Goal: Task Accomplishment & Management: Manage account settings

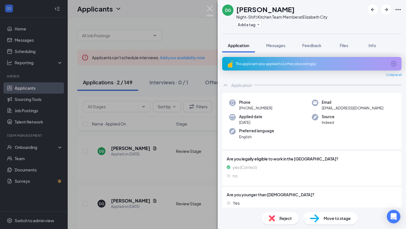
click at [210, 14] on img at bounding box center [210, 11] width 7 height 11
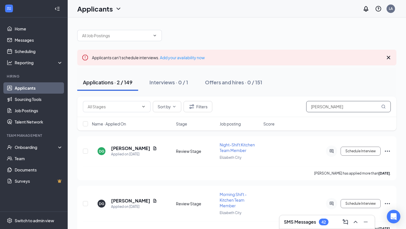
click at [337, 104] on input "[PERSON_NAME]" at bounding box center [349, 106] width 85 height 11
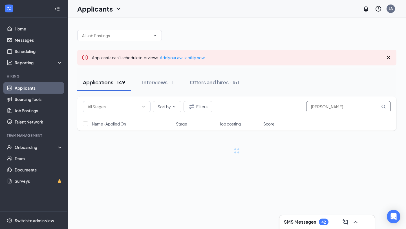
type input "[PERSON_NAME]"
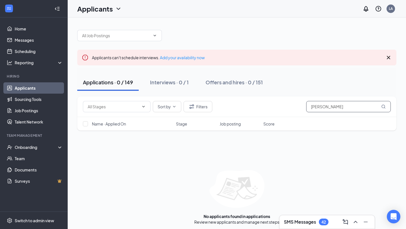
scroll to position [3, 0]
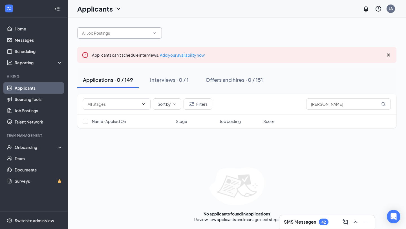
click at [157, 33] on icon "ChevronDown" at bounding box center [155, 33] width 5 height 5
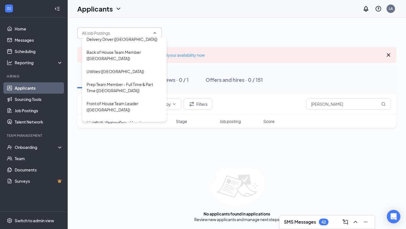
scroll to position [133, 0]
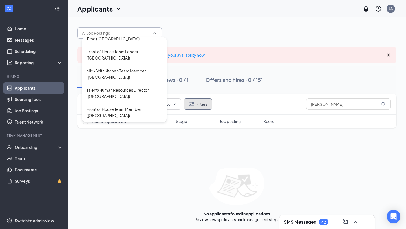
click at [199, 103] on button "Filters" at bounding box center [198, 104] width 29 height 11
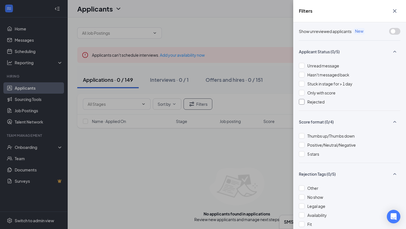
click at [317, 100] on span "Rejected" at bounding box center [316, 101] width 17 height 5
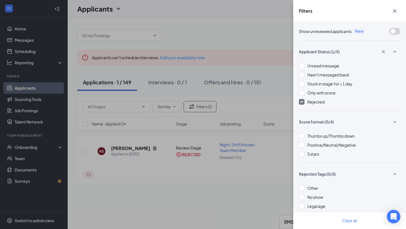
click at [270, 158] on div "Filters Show unreviewed applicants New Applicant Status (1/5) Unread message Ha…" at bounding box center [203, 114] width 406 height 229
click at [191, 162] on div "Filters Show unreviewed applicants New Applicant Status (1/5) Unread message Ha…" at bounding box center [203, 114] width 406 height 229
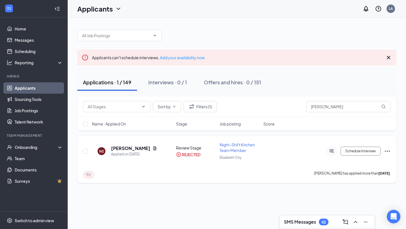
click at [387, 154] on icon "Ellipses" at bounding box center [387, 151] width 7 height 7
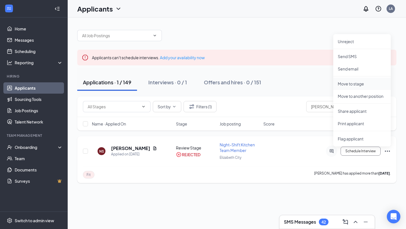
click at [363, 85] on p "Move to stage" at bounding box center [362, 84] width 49 height 6
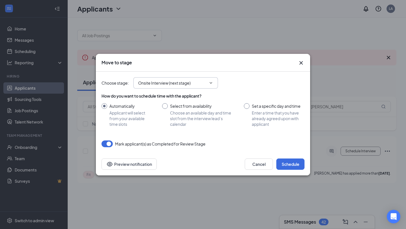
click at [194, 86] on span "Onsite Interview (next stage)" at bounding box center [176, 82] width 85 height 11
click at [211, 85] on icon "ChevronDown" at bounding box center [211, 83] width 5 height 5
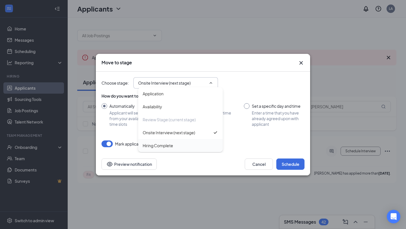
click at [176, 146] on div "Hiring Complete" at bounding box center [181, 146] width 76 height 6
type input "Hiring Complete"
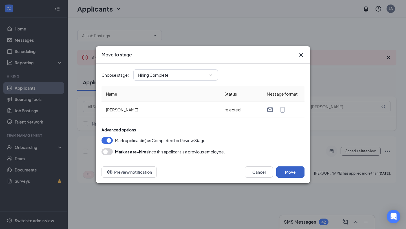
click at [297, 171] on button "Move" at bounding box center [291, 172] width 28 height 11
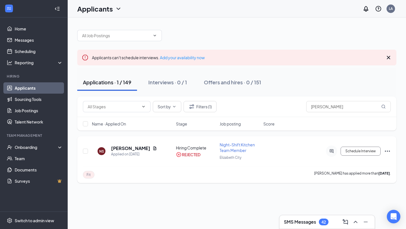
click at [391, 153] on icon "Ellipses" at bounding box center [387, 151] width 7 height 7
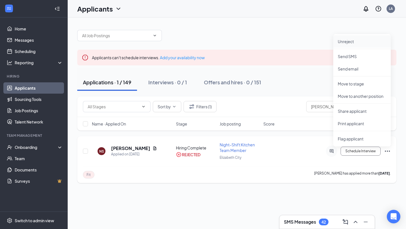
click at [354, 37] on li "Unreject" at bounding box center [363, 41] width 58 height 12
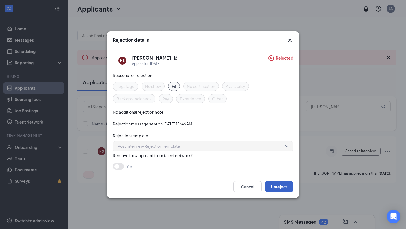
click at [273, 185] on button "Unreject" at bounding box center [279, 186] width 28 height 11
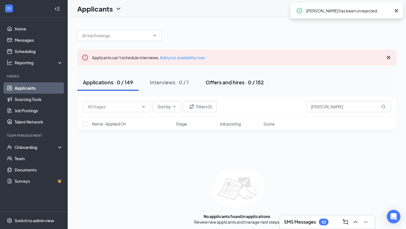
click at [247, 86] on button "Offers and hires · 0 / 152" at bounding box center [235, 82] width 70 height 17
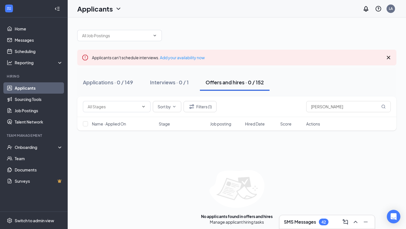
scroll to position [3, 0]
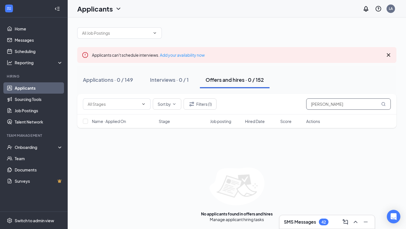
click at [338, 108] on input "[PERSON_NAME]" at bounding box center [349, 104] width 85 height 11
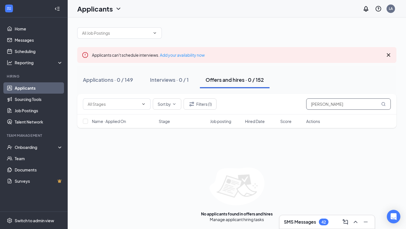
click at [338, 108] on input "[PERSON_NAME]" at bounding box center [349, 104] width 85 height 11
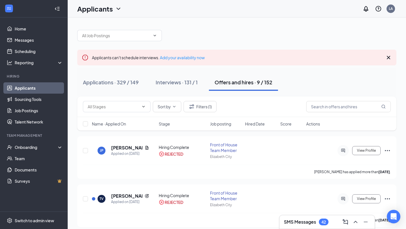
click at [325, 74] on div "Applications · 329 / 149 Interviews · 131 / 1 Offers and hires · 9 / 152" at bounding box center [237, 82] width 320 height 17
click at [327, 116] on div "Sort by Filters (1)" at bounding box center [237, 107] width 320 height 21
click at [201, 105] on button "Filters (1)" at bounding box center [200, 106] width 33 height 11
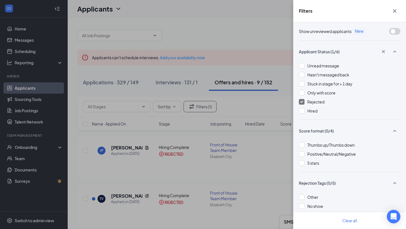
click at [313, 104] on span "Rejected" at bounding box center [316, 101] width 17 height 5
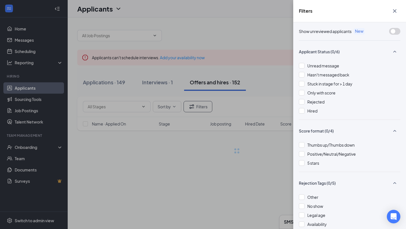
click at [273, 45] on div "Filters Show unreviewed applicants New Applicant Status (0/6) Unread message Ha…" at bounding box center [203, 114] width 406 height 229
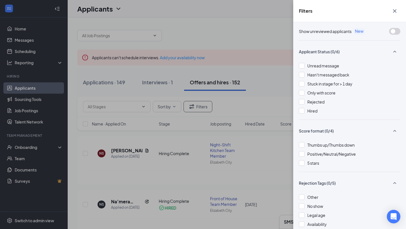
click at [396, 14] on icon "Cross" at bounding box center [395, 11] width 7 height 7
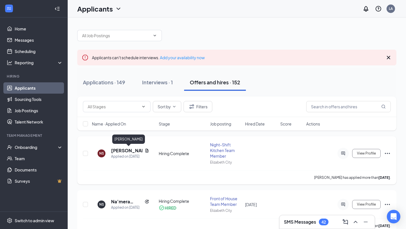
click at [113, 152] on h5 "[PERSON_NAME]" at bounding box center [126, 151] width 31 height 6
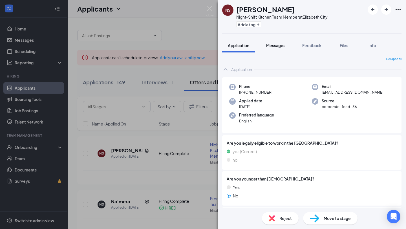
click at [281, 43] on span "Messages" at bounding box center [275, 45] width 19 height 5
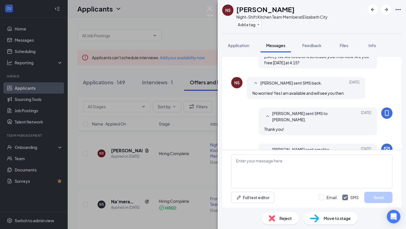
scroll to position [211, 0]
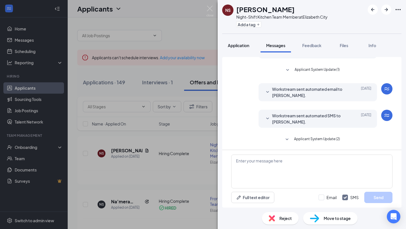
click at [238, 45] on span "Application" at bounding box center [238, 45] width 21 height 5
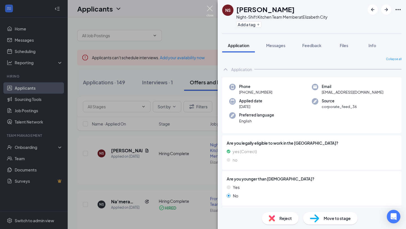
click at [209, 9] on img at bounding box center [210, 11] width 7 height 11
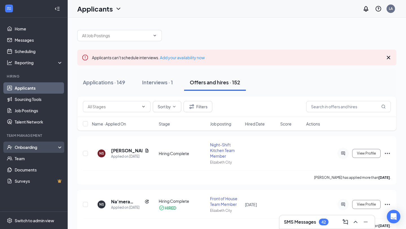
click at [57, 147] on div "Onboarding" at bounding box center [36, 148] width 43 height 6
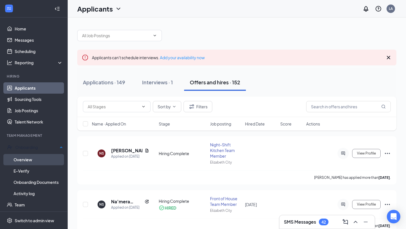
click at [49, 161] on link "Overview" at bounding box center [38, 159] width 49 height 11
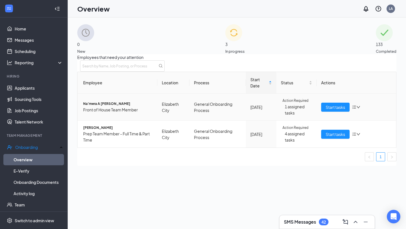
click at [357, 109] on icon "down" at bounding box center [359, 107] width 4 height 4
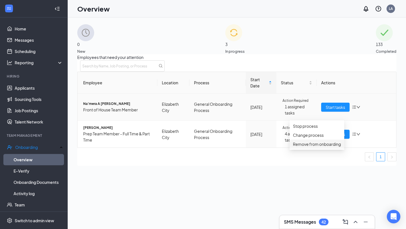
click at [332, 147] on div "Remove from onboarding" at bounding box center [317, 144] width 48 height 6
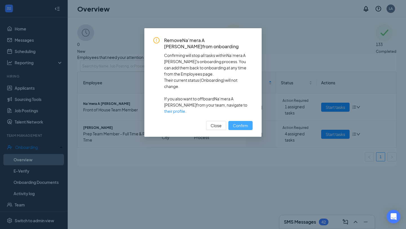
click at [239, 123] on span "Confirm" at bounding box center [240, 126] width 15 height 6
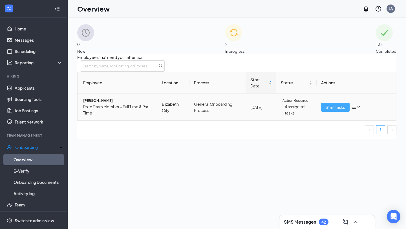
click at [326, 110] on span "Start tasks" at bounding box center [335, 107] width 19 height 6
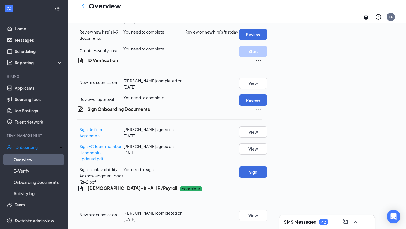
scroll to position [187, 0]
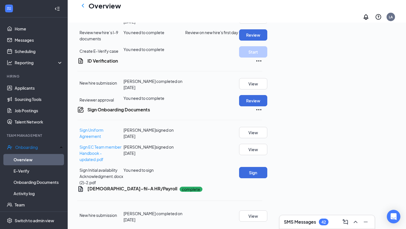
click at [313, 221] on h3 "SMS Messages" at bounding box center [300, 222] width 32 height 6
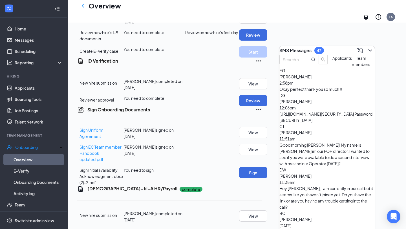
click at [337, 92] on div "Okay perfect thank you so much !!" at bounding box center [327, 89] width 95 height 6
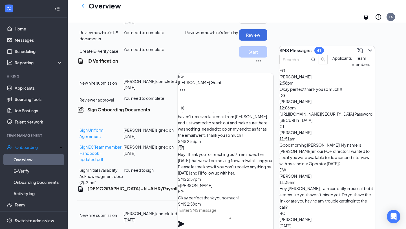
scroll to position [0, 0]
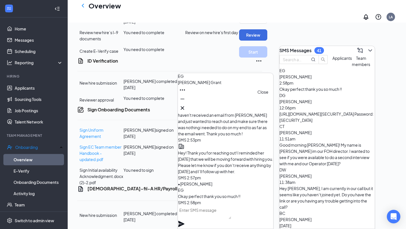
click at [186, 108] on icon "Cross" at bounding box center [182, 108] width 7 height 7
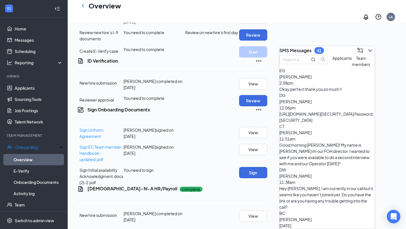
click at [368, 49] on icon "ChevronDown" at bounding box center [370, 50] width 7 height 7
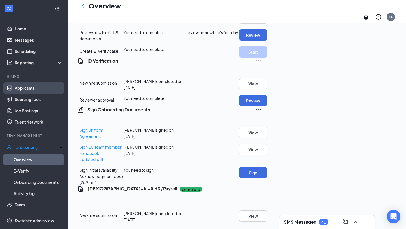
click at [31, 87] on link "Applicants" at bounding box center [39, 87] width 48 height 11
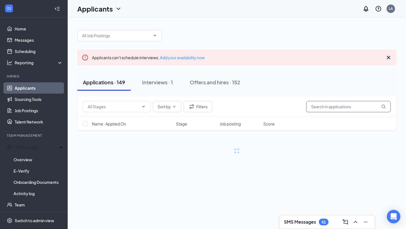
click at [349, 105] on input "text" at bounding box center [349, 106] width 85 height 11
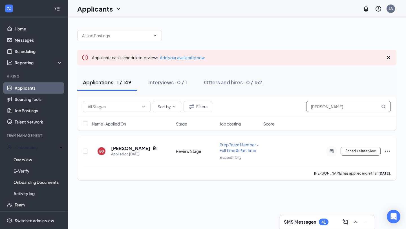
type input "[PERSON_NAME]"
click at [390, 150] on icon "Ellipses" at bounding box center [387, 151] width 7 height 7
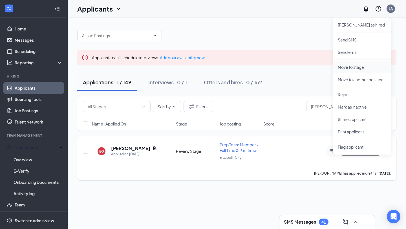
click at [356, 69] on p "Move to stage" at bounding box center [362, 67] width 49 height 6
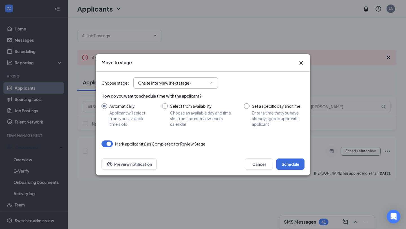
click at [214, 81] on span "Onsite Interview (next stage)" at bounding box center [176, 82] width 85 height 11
click at [200, 83] on input "Onsite Interview (next stage)" at bounding box center [172, 83] width 68 height 6
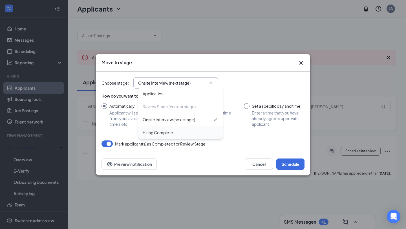
click at [185, 131] on div "Hiring Complete" at bounding box center [181, 133] width 76 height 6
type input "Hiring Complete"
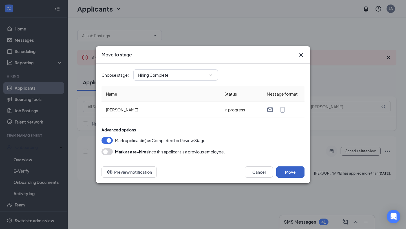
click at [295, 176] on button "Move" at bounding box center [291, 172] width 28 height 11
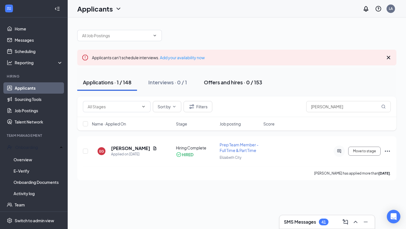
click at [236, 85] on div "Offers and hires · 0 / 153" at bounding box center [233, 82] width 58 height 7
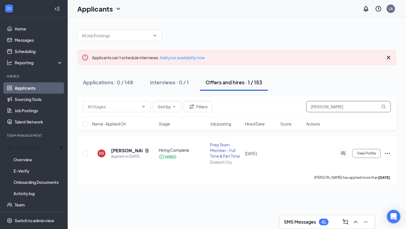
click at [325, 109] on input "[PERSON_NAME]" at bounding box center [349, 106] width 85 height 11
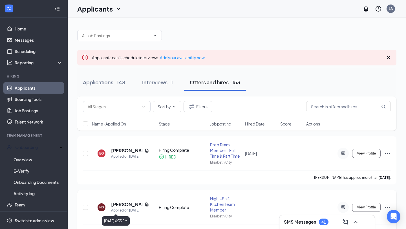
click at [124, 206] on h5 "[PERSON_NAME]" at bounding box center [126, 205] width 31 height 6
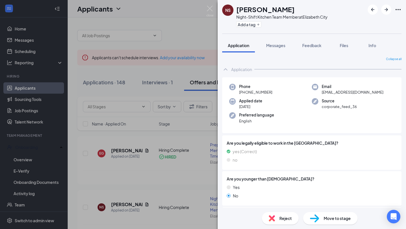
click at [209, 7] on img at bounding box center [210, 11] width 7 height 11
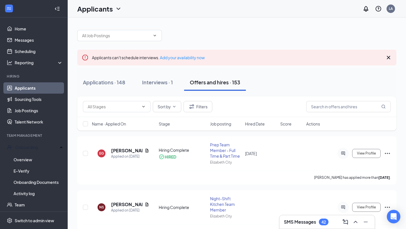
click at [309, 228] on div "SMS Messages 42" at bounding box center [327, 222] width 95 height 14
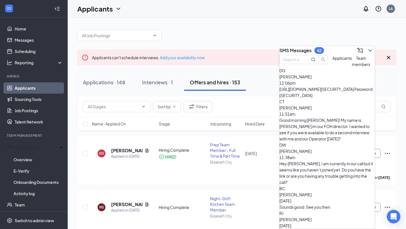
click at [352, 67] on span "Team members" at bounding box center [361, 61] width 18 height 11
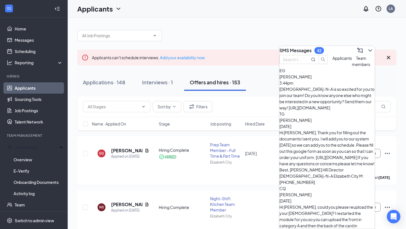
click at [334, 130] on div "Hi [PERSON_NAME], Thank you for filling out the documents I sent you. I will ad…" at bounding box center [327, 158] width 95 height 56
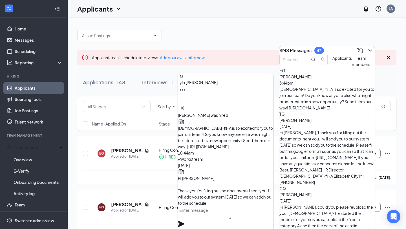
scroll to position [-116, 0]
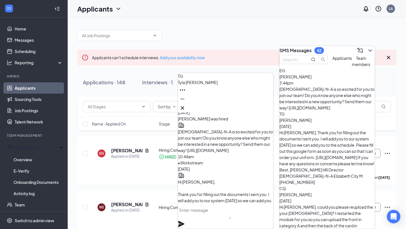
drag, startPoint x: 230, startPoint y: 150, endPoint x: 224, endPoint y: 152, distance: 6.2
drag, startPoint x: 199, startPoint y: 150, endPoint x: 199, endPoint y: 154, distance: 3.1
drag, startPoint x: 198, startPoint y: 157, endPoint x: 226, endPoint y: 193, distance: 45.7
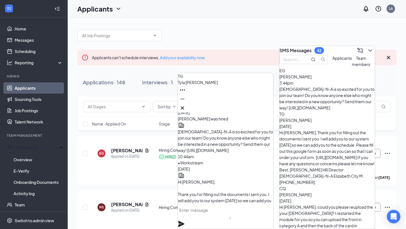
click at [316, 101] on div "[DEMOGRAPHIC_DATA]-fil-A is so excited for you to join our team! Do you know an…" at bounding box center [327, 98] width 95 height 25
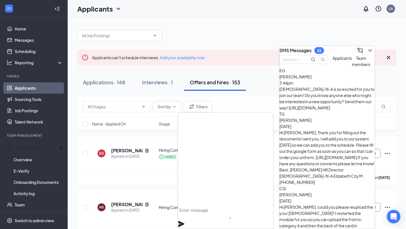
scroll to position [0, 0]
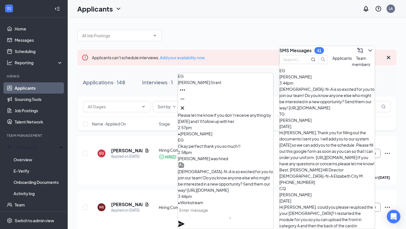
click at [326, 117] on div "[PERSON_NAME] [DATE] Hi [PERSON_NAME], Thank you for filling out the documents …" at bounding box center [327, 151] width 95 height 68
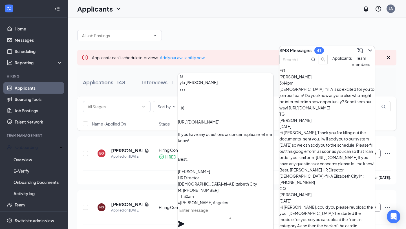
drag, startPoint x: 197, startPoint y: 162, endPoint x: 217, endPoint y: 193, distance: 37.6
click at [217, 193] on div "Hi [PERSON_NAME], Thank you for filling out the documents I sent you. I will ad…" at bounding box center [225, 128] width 95 height 130
copy span "Hi [PERSON_NAME], Thank you for filling out the documents I sent you. I will ad…"
click at [323, 99] on div "[DEMOGRAPHIC_DATA]-fil-A is so excited for you to join our team! Do you know an…" at bounding box center [327, 98] width 95 height 25
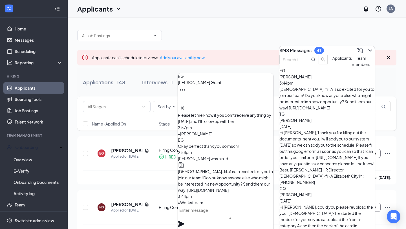
click at [213, 215] on textarea at bounding box center [204, 213] width 53 height 14
paste textarea "Hi [PERSON_NAME], Thank you for filling out the documents I sent you. I will ad…"
type textarea "Hi [PERSON_NAME], Thank you for filling out the documents I sent you. I will ad…"
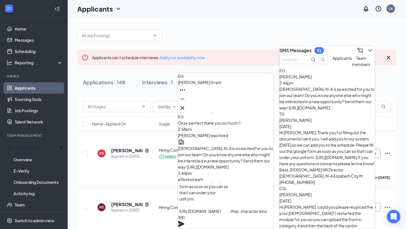
click at [216, 209] on textarea "Hi [PERSON_NAME], Thank you for filling out the documents I sent you. I will ad…" at bounding box center [204, 198] width 53 height 30
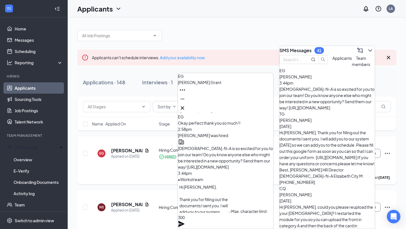
drag, startPoint x: 237, startPoint y: 213, endPoint x: 158, endPoint y: 156, distance: 97.5
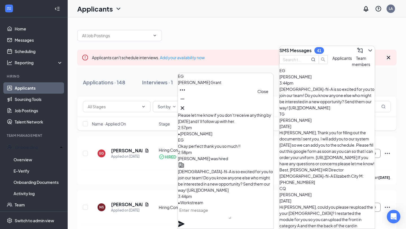
click at [186, 105] on icon "Cross" at bounding box center [182, 108] width 7 height 7
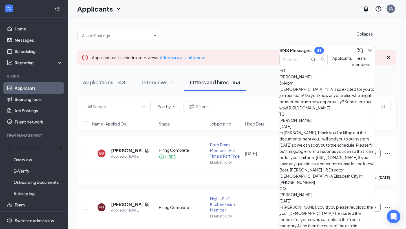
click at [367, 49] on icon "ChevronDown" at bounding box center [370, 50] width 7 height 7
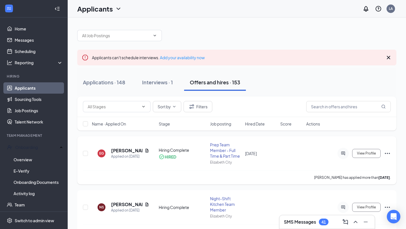
click at [344, 153] on icon "ActiveChat" at bounding box center [343, 153] width 7 height 5
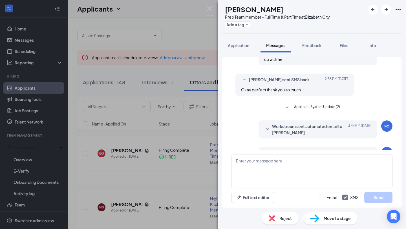
scroll to position [245, 0]
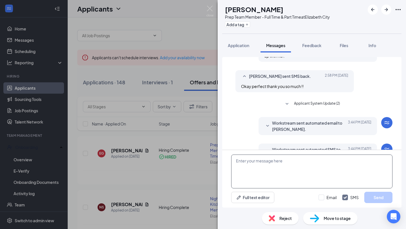
click at [268, 172] on textarea at bounding box center [311, 172] width 161 height 34
drag, startPoint x: 276, startPoint y: 175, endPoint x: 222, endPoint y: 173, distance: 54.5
click at [222, 173] on div "Load earlier interactions (about 16 more) [PERSON_NAME] sent SMS to [PERSON_NAM…" at bounding box center [312, 130] width 189 height 155
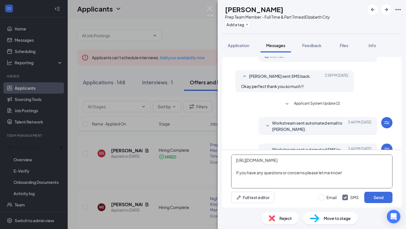
scroll to position [65, 0]
drag, startPoint x: 285, startPoint y: 172, endPoint x: 315, endPoint y: 175, distance: 30.0
click at [313, 175] on textarea "Hi [PERSON_NAME], Welcome to the [DEMOGRAPHIC_DATA]-fil-A Elizabeth City team! …" at bounding box center [311, 172] width 161 height 34
click at [325, 176] on textarea "Hi [PERSON_NAME], Welcome to the [DEMOGRAPHIC_DATA]-fil-A Elizabeth City team! …" at bounding box center [311, 172] width 161 height 34
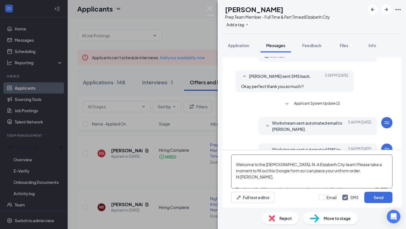
scroll to position [7, 0]
drag, startPoint x: 335, startPoint y: 179, endPoint x: 235, endPoint y: 177, distance: 100.2
click at [235, 177] on textarea "Hi [PERSON_NAME], Welcome to the [DEMOGRAPHIC_DATA]-fil-A Elizabeth City team! …" at bounding box center [311, 172] width 161 height 34
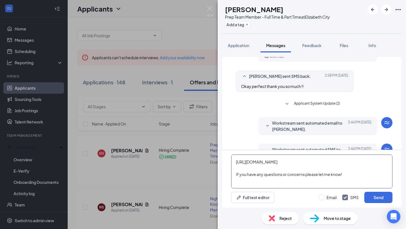
scroll to position [31, 0]
click at [342, 168] on textarea "Hi [PERSON_NAME], Welcome to the [DEMOGRAPHIC_DATA]-fil-A Elizabeth City team! …" at bounding box center [311, 172] width 161 height 34
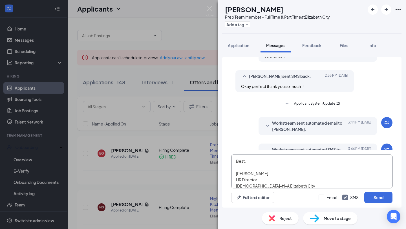
scroll to position [103, 0]
type textarea "Hi [PERSON_NAME], Welcome to the [DEMOGRAPHIC_DATA]-fil-A Elizabeth City team! …"
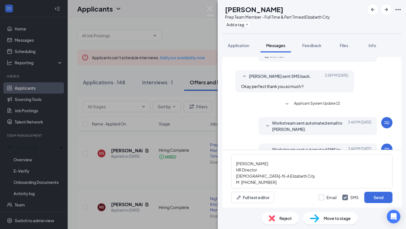
click at [330, 196] on input "Email" at bounding box center [328, 198] width 18 height 6
checkbox input "true"
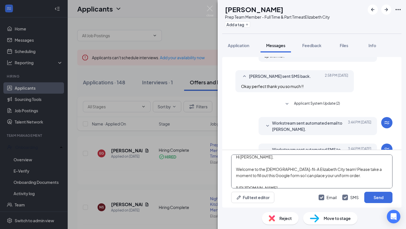
scroll to position [6, 0]
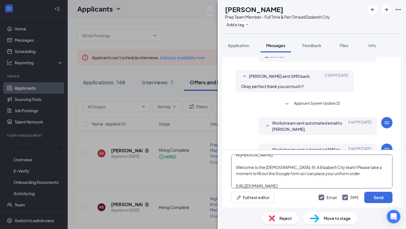
click at [325, 167] on textarea "Hi [PERSON_NAME], Welcome to the [DEMOGRAPHIC_DATA]-fil-A Elizabeth City team! …" at bounding box center [311, 172] width 161 height 34
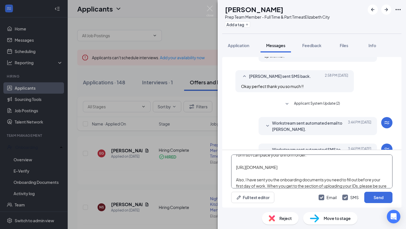
scroll to position [31, 0]
type textarea "Hi [PERSON_NAME], Welcome to the [DEMOGRAPHIC_DATA]-fil-A Elizabeth City team! …"
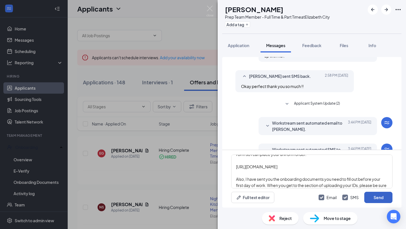
click at [371, 198] on button "Send" at bounding box center [379, 197] width 28 height 11
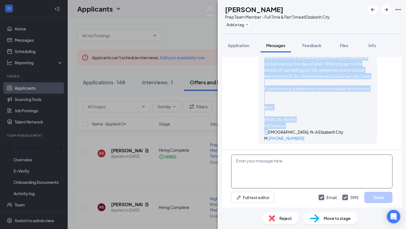
scroll to position [627, 0]
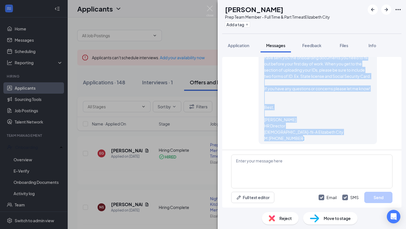
drag, startPoint x: 265, startPoint y: 99, endPoint x: 307, endPoint y: 148, distance: 64.4
copy span "Hi [PERSON_NAME], Welcome to the [DEMOGRAPHIC_DATA]-fil-A Elizabeth City team! …"
click at [209, 6] on img at bounding box center [210, 11] width 7 height 11
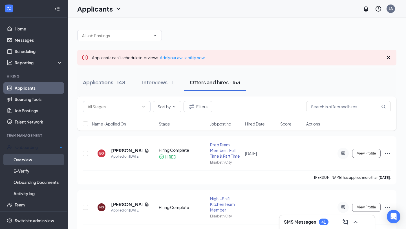
click at [42, 159] on link "Overview" at bounding box center [38, 159] width 49 height 11
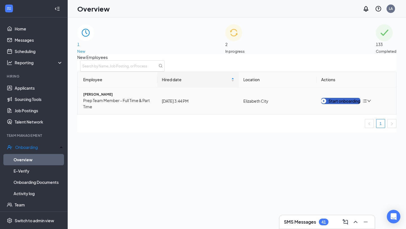
click at [332, 104] on div "Start onboarding" at bounding box center [340, 101] width 39 height 6
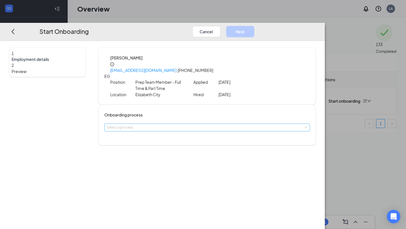
click at [192, 125] on div "Select a process" at bounding box center [206, 128] width 199 height 6
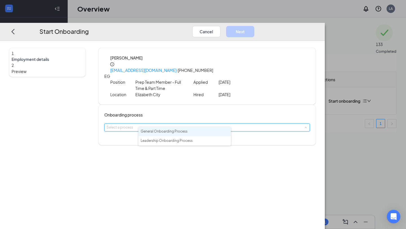
click at [188, 132] on span "General Onboarding Process" at bounding box center [164, 131] width 47 height 4
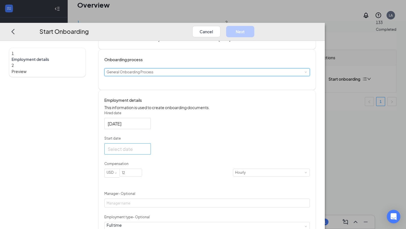
scroll to position [64, 0]
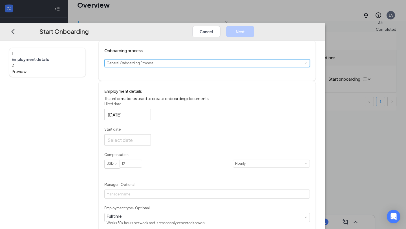
click at [148, 143] on div at bounding box center [128, 140] width 40 height 7
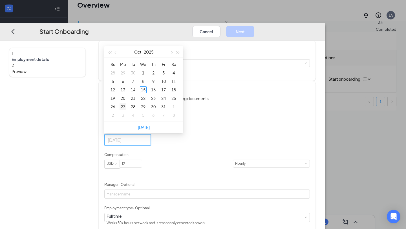
type input "[DATE]"
click at [126, 106] on div "27" at bounding box center [123, 106] width 7 height 7
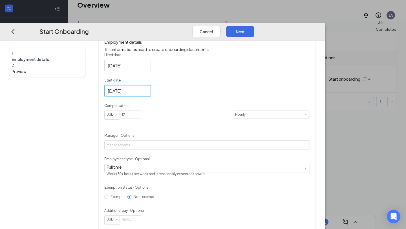
scroll to position [134, 0]
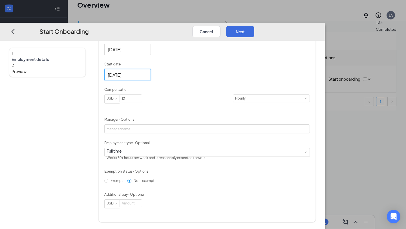
click at [180, 157] on form "Hired date [DATE] Start date [DATE] [DATE] Su Mo Tu We Th Fr Sa 28 29 30 1 2 3 …" at bounding box center [207, 122] width 206 height 172
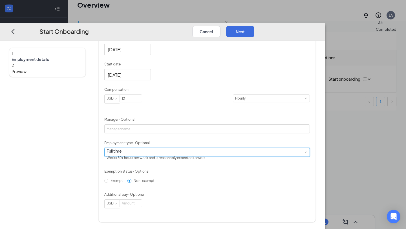
click at [180, 153] on div "Full time Works 30+ hours per week and is reasonably expected to work" at bounding box center [207, 152] width 201 height 8
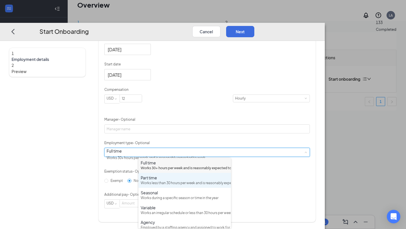
click at [177, 186] on div "Part time Works less than 30 hours per week and is reasonably expected to work" at bounding box center [185, 180] width 88 height 11
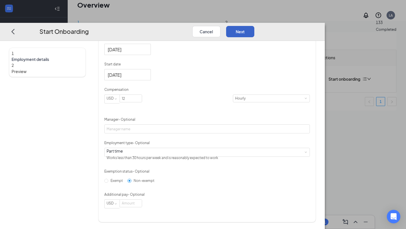
click at [255, 26] on button "Next" at bounding box center [240, 31] width 28 height 11
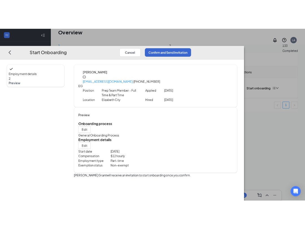
scroll to position [0, 0]
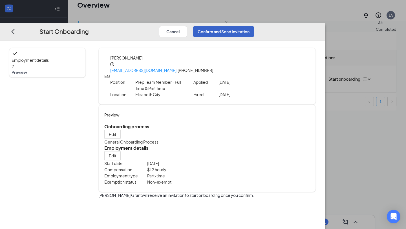
click at [255, 26] on button "Confirm and Send Invitation" at bounding box center [224, 31] width 62 height 11
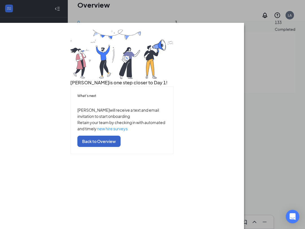
click at [121, 147] on button "Back to Overview" at bounding box center [98, 141] width 43 height 11
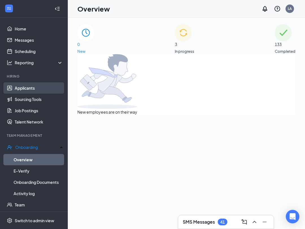
click at [29, 91] on link "Applicants" at bounding box center [39, 87] width 48 height 11
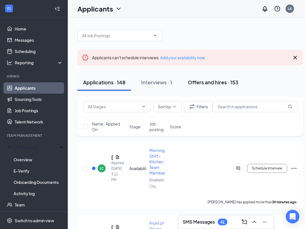
click at [206, 79] on div "Offers and hires · 153" at bounding box center [213, 82] width 51 height 7
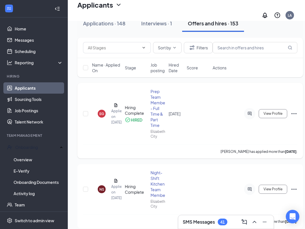
scroll to position [67, 0]
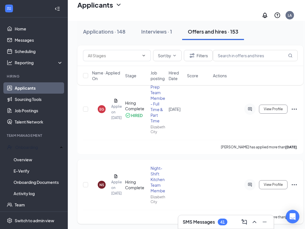
click at [252, 183] on icon "ActiveChat" at bounding box center [249, 185] width 7 height 5
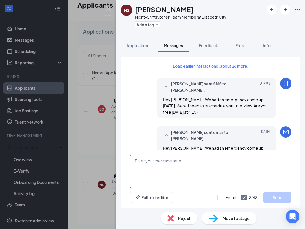
click at [164, 169] on textarea at bounding box center [210, 172] width 161 height 34
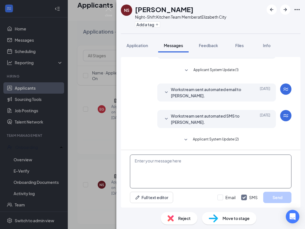
paste textarea "Hi [PERSON_NAME], Welcome to the [DEMOGRAPHIC_DATA]-fil-A Elizabeth City team! …"
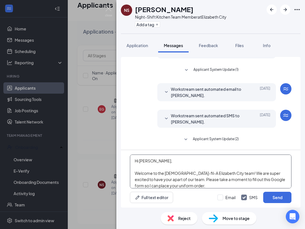
drag, startPoint x: 150, startPoint y: 162, endPoint x: 140, endPoint y: 161, distance: 10.4
click at [140, 161] on textarea "Hi [PERSON_NAME], Welcome to the [DEMOGRAPHIC_DATA]-fil-A Elizabeth City team! …" at bounding box center [210, 172] width 161 height 34
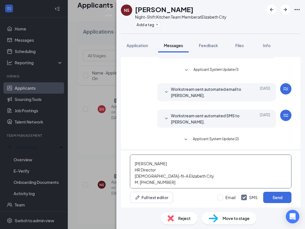
scroll to position [109, 0]
type textarea "Hi [PERSON_NAME], Welcome to the [DEMOGRAPHIC_DATA]-fil-A Elizabeth City team! …"
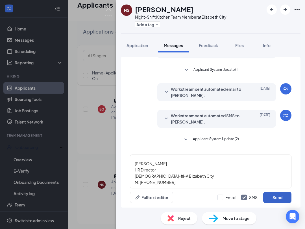
click at [273, 201] on button "Send" at bounding box center [277, 197] width 28 height 11
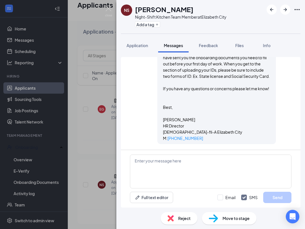
scroll to position [402, 0]
click at [107, 10] on img at bounding box center [108, 11] width 7 height 11
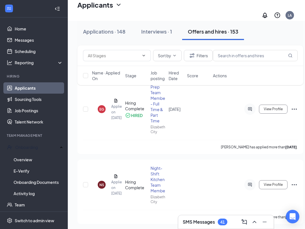
click at [35, 88] on link "Applicants" at bounding box center [39, 87] width 48 height 11
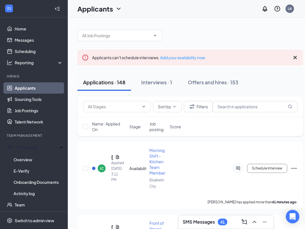
click at [210, 222] on h3 "SMS Messages" at bounding box center [199, 222] width 32 height 6
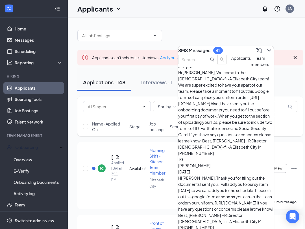
scroll to position [33, 0]
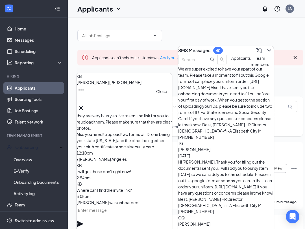
click at [86, 110] on button at bounding box center [80, 108] width 9 height 9
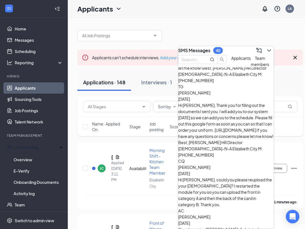
scroll to position [0, 0]
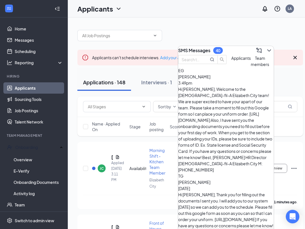
click at [231, 61] on span "Applicants" at bounding box center [240, 58] width 19 height 5
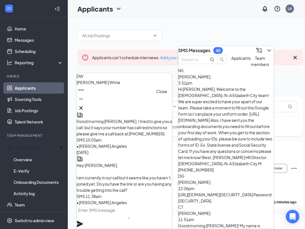
click at [84, 107] on icon "Cross" at bounding box center [81, 108] width 7 height 7
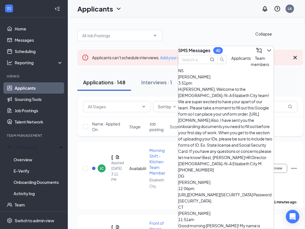
click at [266, 50] on icon "ChevronDown" at bounding box center [269, 50] width 7 height 7
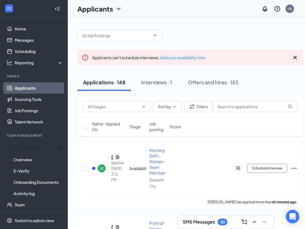
click at [220, 225] on div "40" at bounding box center [223, 222] width 10 height 7
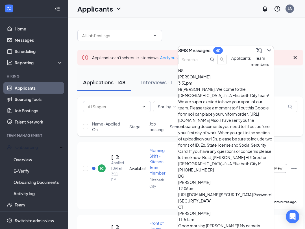
click at [251, 67] on span "Team members" at bounding box center [260, 61] width 18 height 11
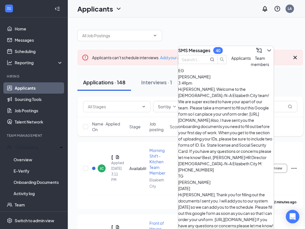
click at [233, 192] on div "Hi [PERSON_NAME], Thank you for filling out the documents I sent you. I will ad…" at bounding box center [225, 220] width 95 height 56
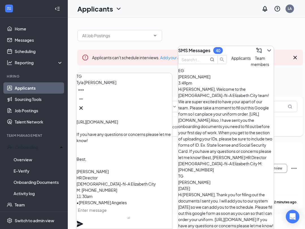
click at [126, 219] on textarea at bounding box center [102, 213] width 53 height 14
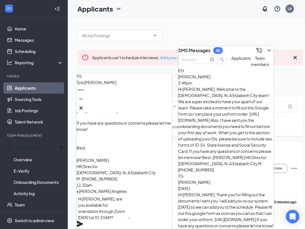
type textarea "Hi [PERSON_NAME], are you available for orientation through Zoom [DATE] at 10:3…"
click at [83, 221] on icon "Plane" at bounding box center [80, 224] width 6 height 6
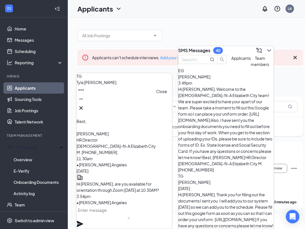
click at [83, 106] on icon "Cross" at bounding box center [80, 107] width 3 height 3
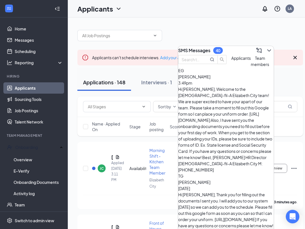
click at [266, 50] on icon "ChevronDown" at bounding box center [269, 50] width 7 height 7
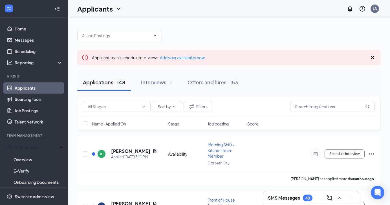
click at [292, 198] on h3 "SMS Messages" at bounding box center [284, 198] width 32 height 6
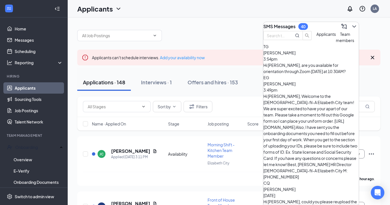
click at [319, 62] on div "[PERSON_NAME] 3:54pm" at bounding box center [311, 56] width 95 height 12
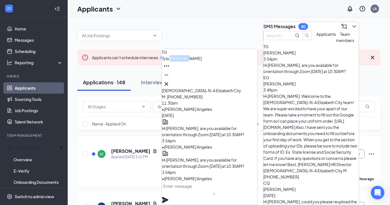
drag, startPoint x: 185, startPoint y: 82, endPoint x: 200, endPoint y: 80, distance: 14.7
click at [201, 81] on div "TG [PERSON_NAME]" at bounding box center [209, 69] width 95 height 40
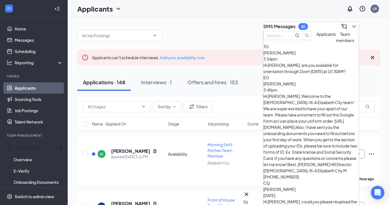
copy span "[PERSON_NAME]"
drag, startPoint x: 292, startPoint y: 71, endPoint x: 308, endPoint y: 71, distance: 16.4
click at [308, 62] on div "[PERSON_NAME] 3:54pm" at bounding box center [311, 56] width 95 height 12
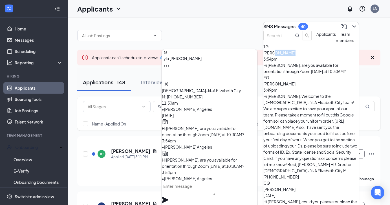
copy span "[PERSON_NAME]"
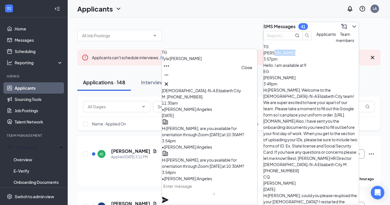
click at [170, 82] on icon "Cross" at bounding box center [166, 84] width 7 height 7
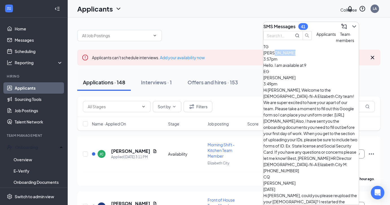
click at [352, 25] on icon "ChevronDown" at bounding box center [354, 26] width 7 height 7
